Goal: Information Seeking & Learning: Learn about a topic

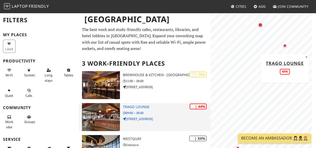
click at [137, 108] on h3 "Trago Lounge" at bounding box center [167, 107] width 88 height 4
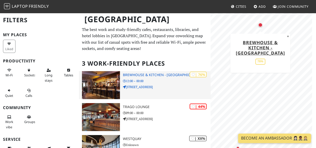
click at [157, 78] on div "| 76% Brewhouse & Kitchen - Southampton 12:00 – 00:00 47 Highfield Lane" at bounding box center [167, 85] width 88 height 28
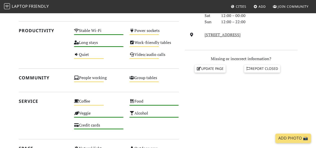
scroll to position [302, 0]
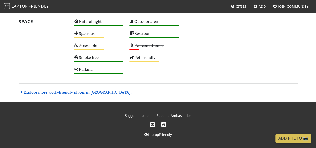
click at [57, 91] on link "Explore more work-friendly places in Southampton!" at bounding box center [75, 93] width 113 height 6
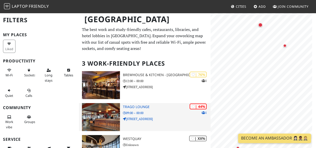
scroll to position [51, 0]
